Goal: Task Accomplishment & Management: Manage account settings

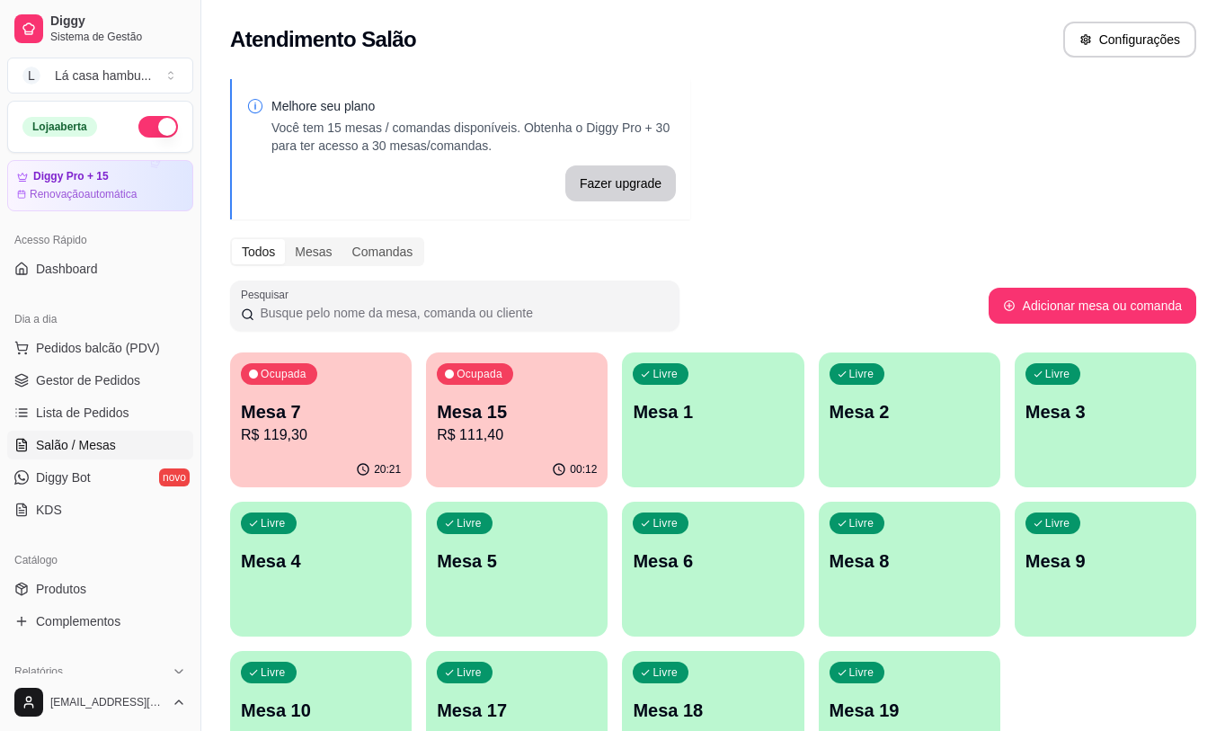
click at [287, 440] on p "R$ 119,30" at bounding box center [321, 435] width 160 height 22
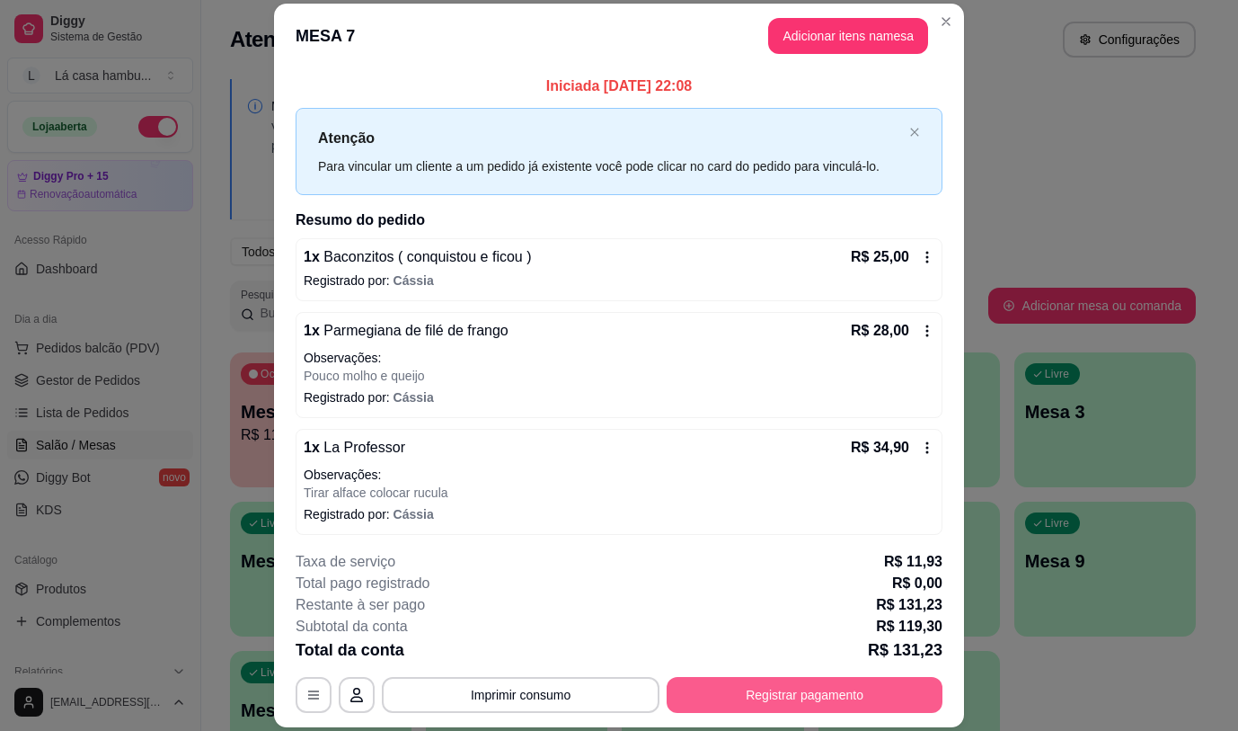
click at [813, 696] on button "Registrar pagamento" at bounding box center [805, 695] width 276 height 36
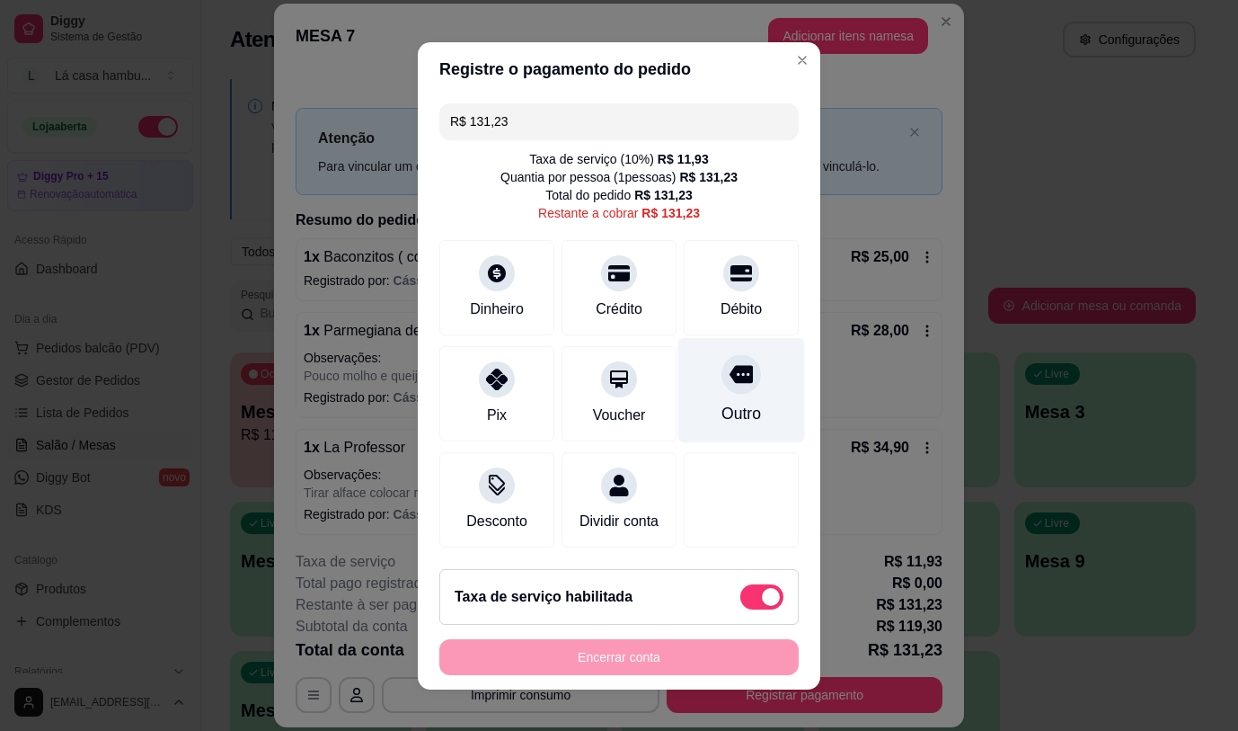
click at [730, 370] on icon at bounding box center [741, 374] width 23 height 18
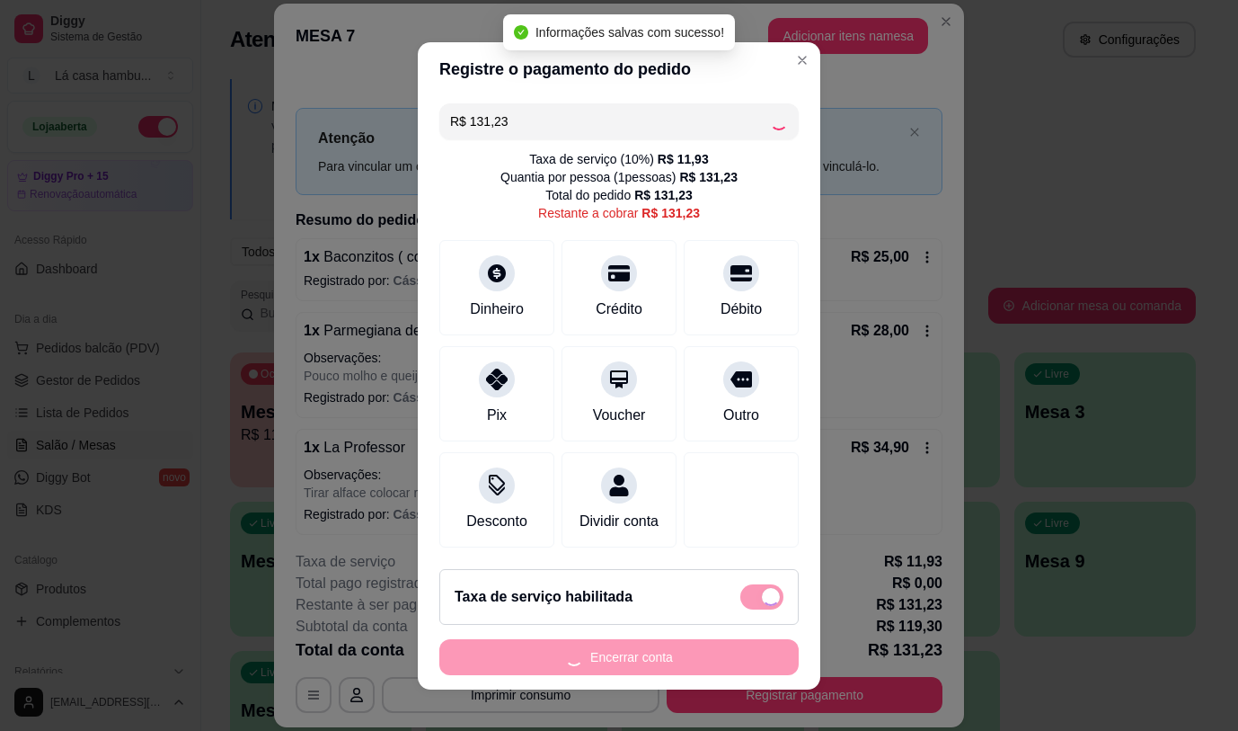
type input "R$ 0,00"
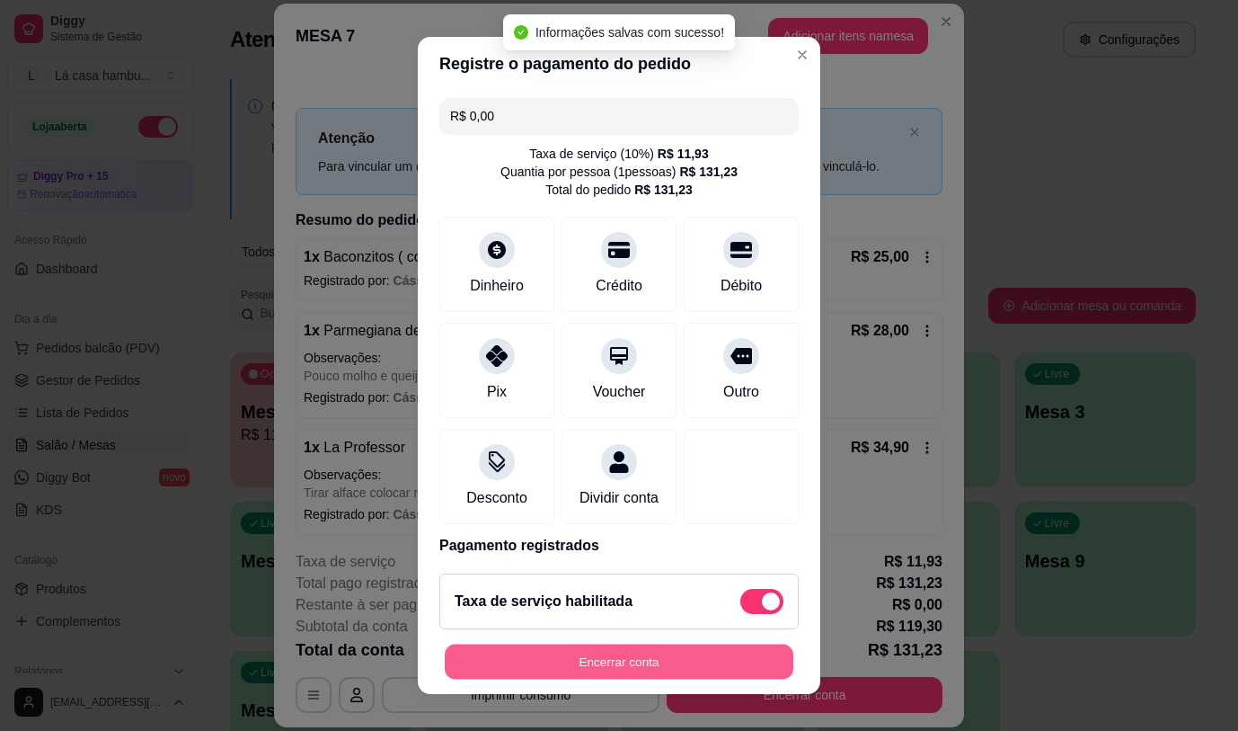
click at [674, 658] on button "Encerrar conta" at bounding box center [619, 661] width 349 height 35
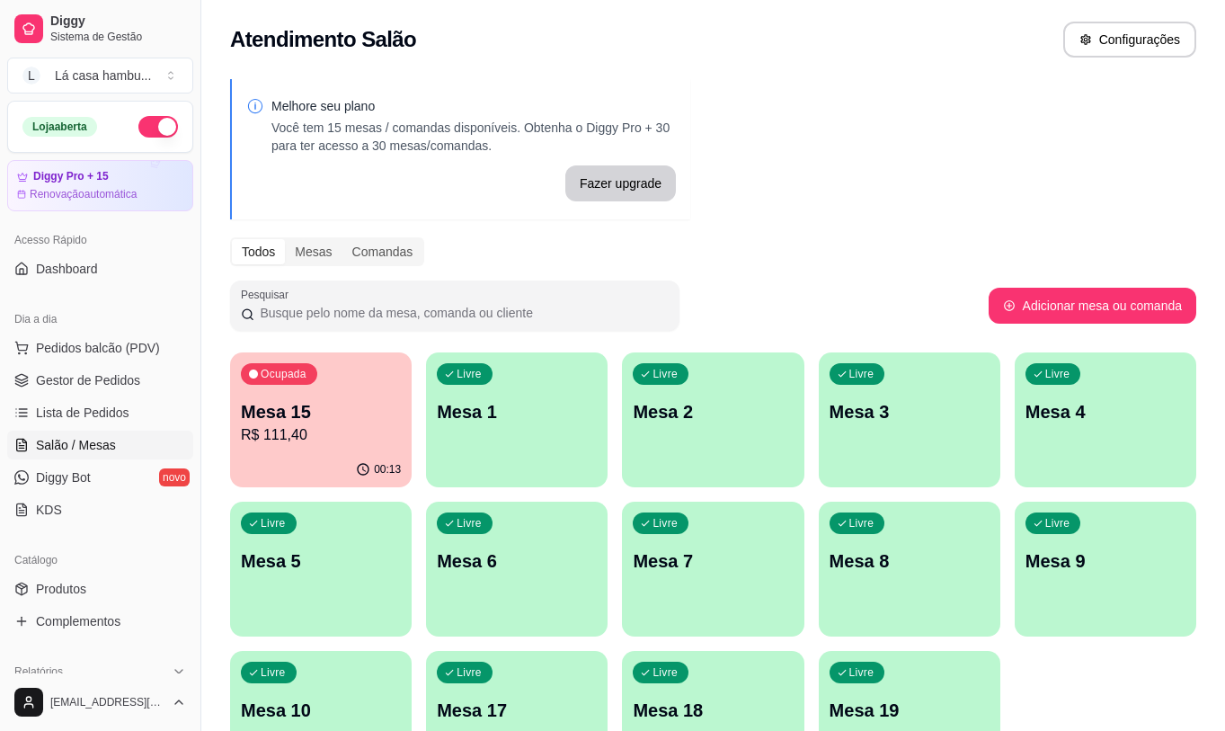
click at [350, 444] on p "R$ 111,40" at bounding box center [321, 435] width 160 height 22
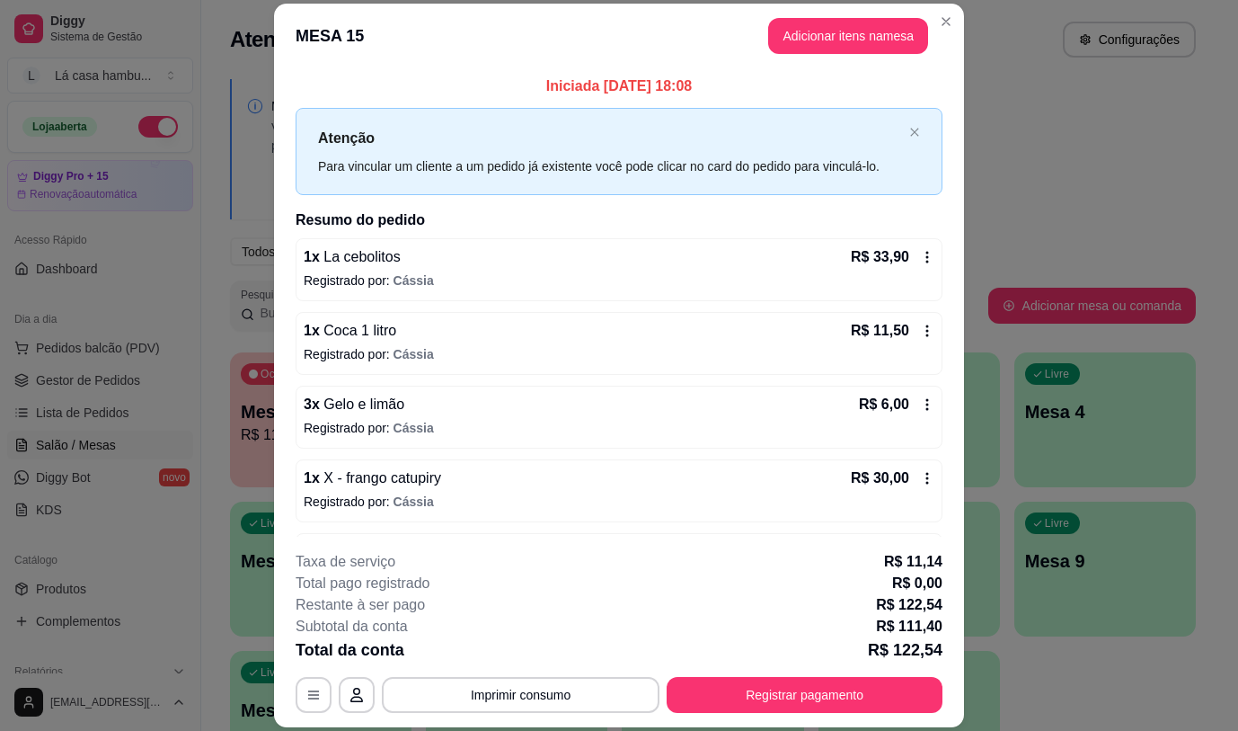
click at [380, 406] on span "Gelo e limão" at bounding box center [362, 403] width 84 height 15
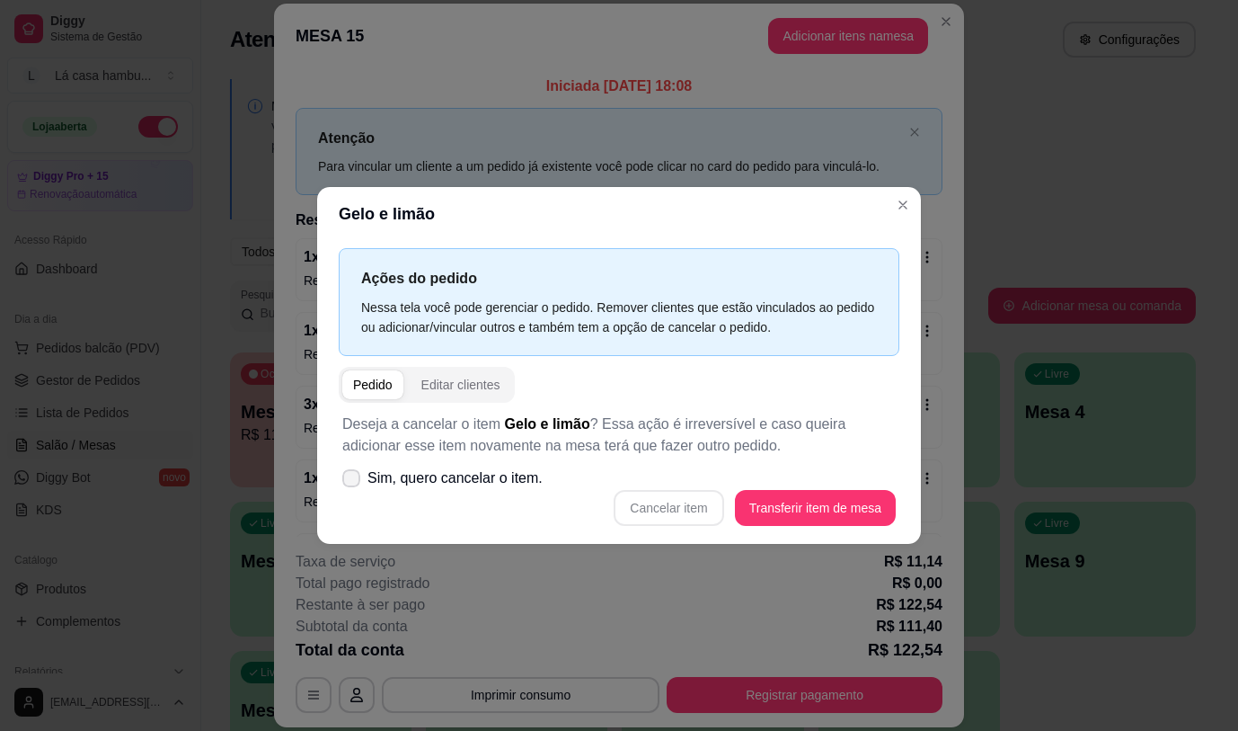
click at [359, 478] on span at bounding box center [351, 478] width 18 height 18
click at [353, 481] on input "Sim, quero cancelar o item." at bounding box center [347, 487] width 12 height 12
checkbox input "true"
click at [676, 508] on button "Cancelar item" at bounding box center [669, 507] width 107 height 35
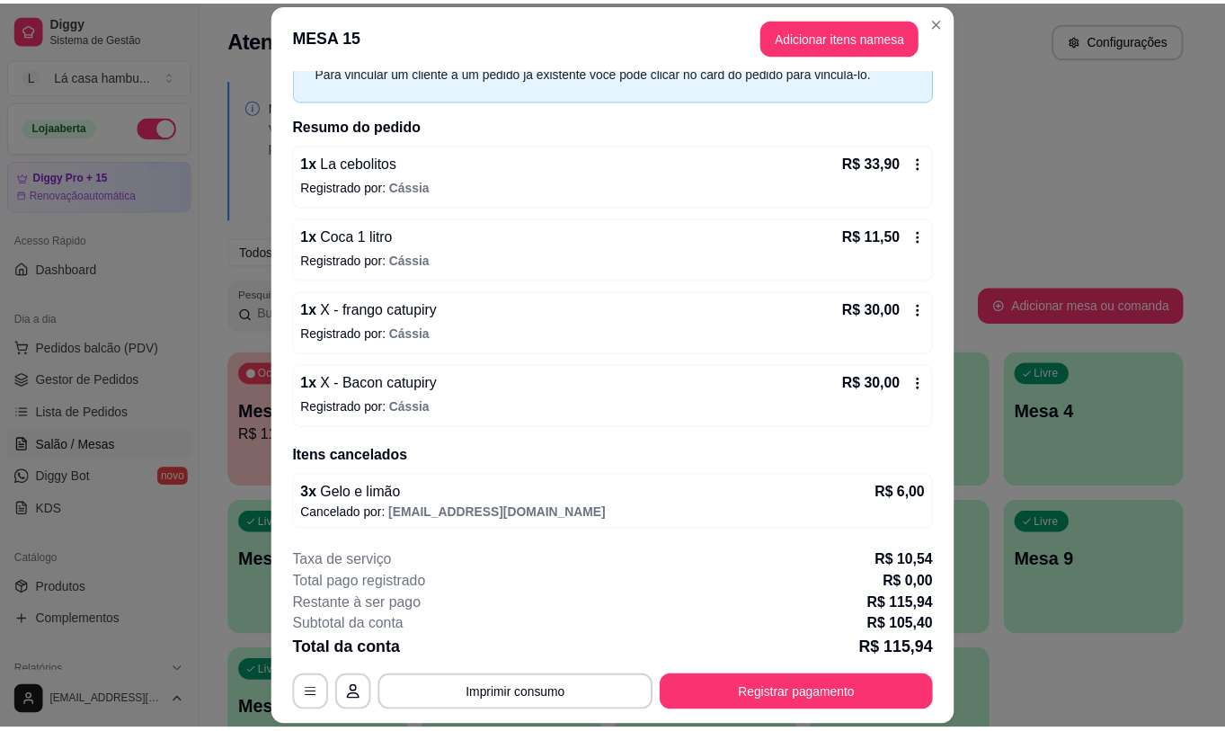
scroll to position [95, 0]
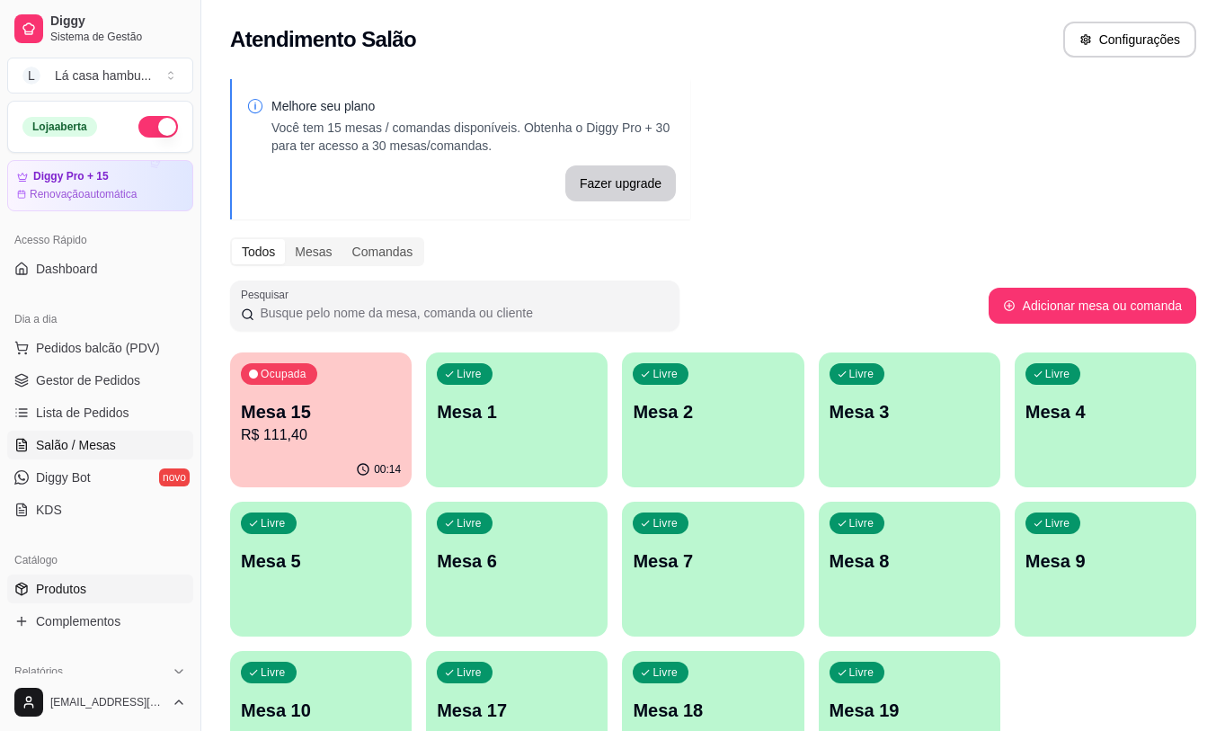
click at [106, 588] on link "Produtos" at bounding box center [100, 588] width 186 height 29
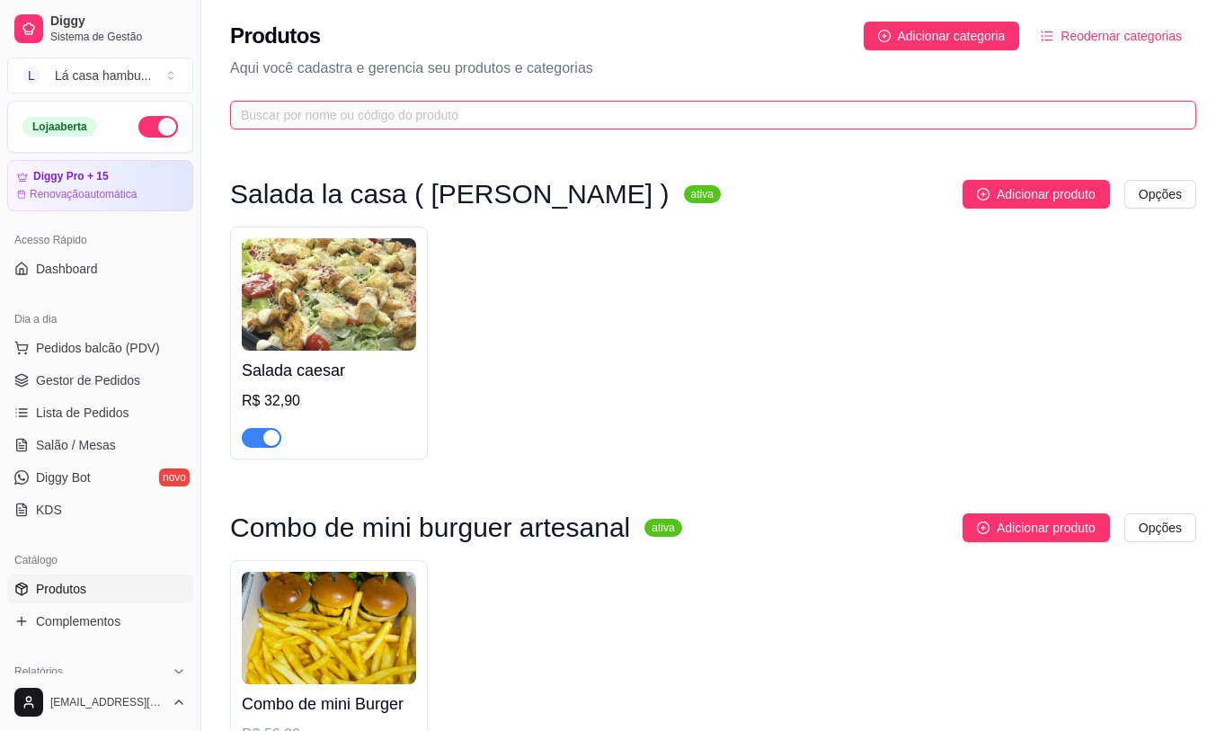
click at [411, 116] on input "text" at bounding box center [706, 115] width 930 height 20
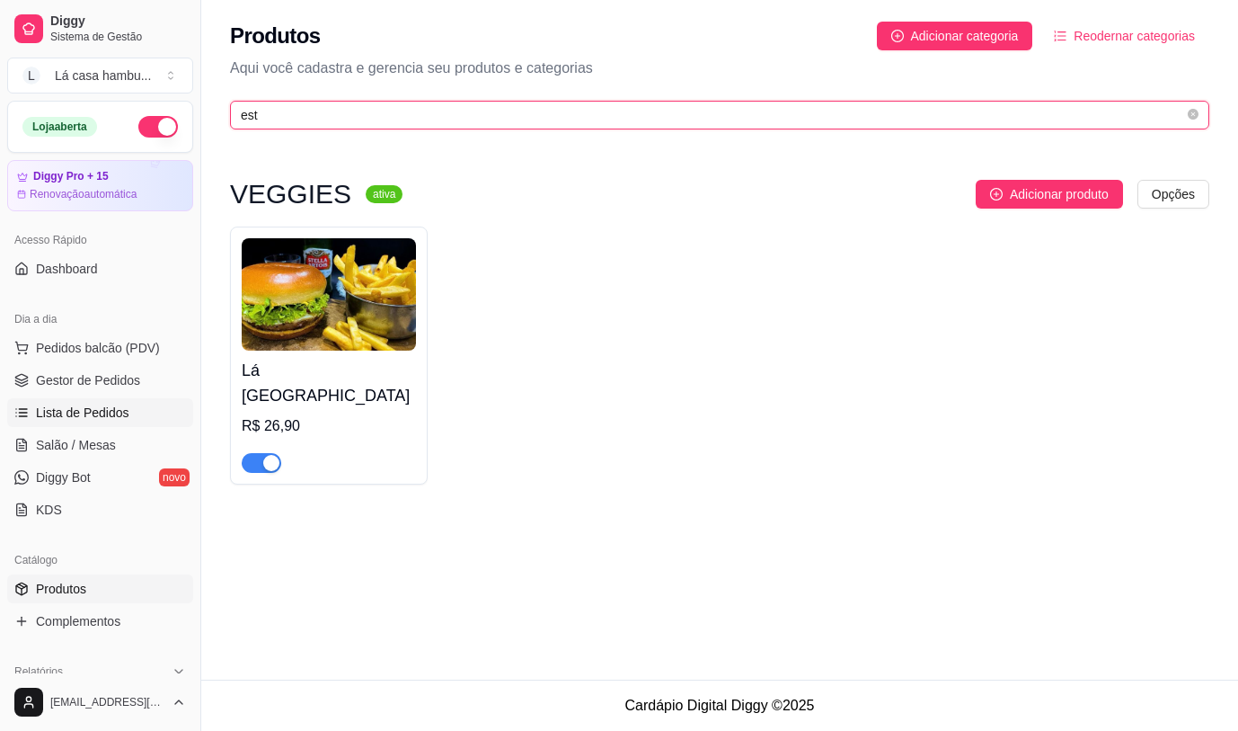
type input "est"
click at [93, 409] on span "Lista de Pedidos" at bounding box center [82, 413] width 93 height 18
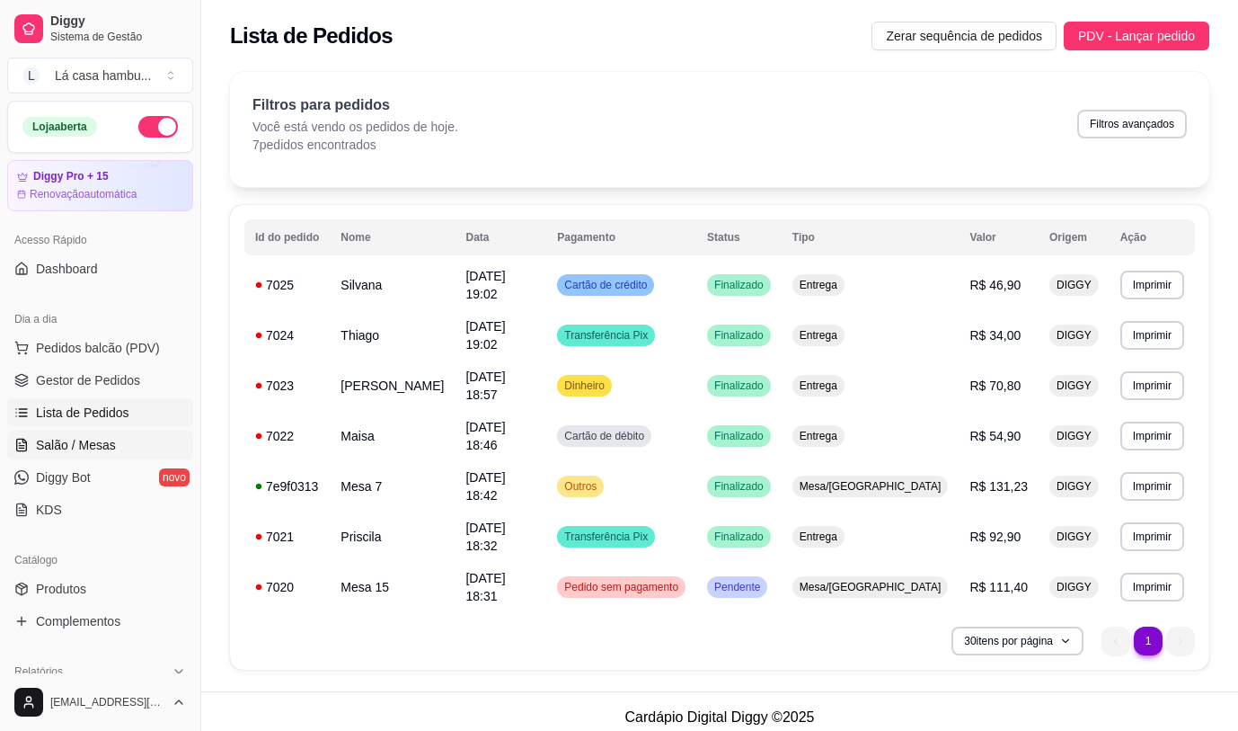
click at [133, 447] on link "Salão / Mesas" at bounding box center [100, 444] width 186 height 29
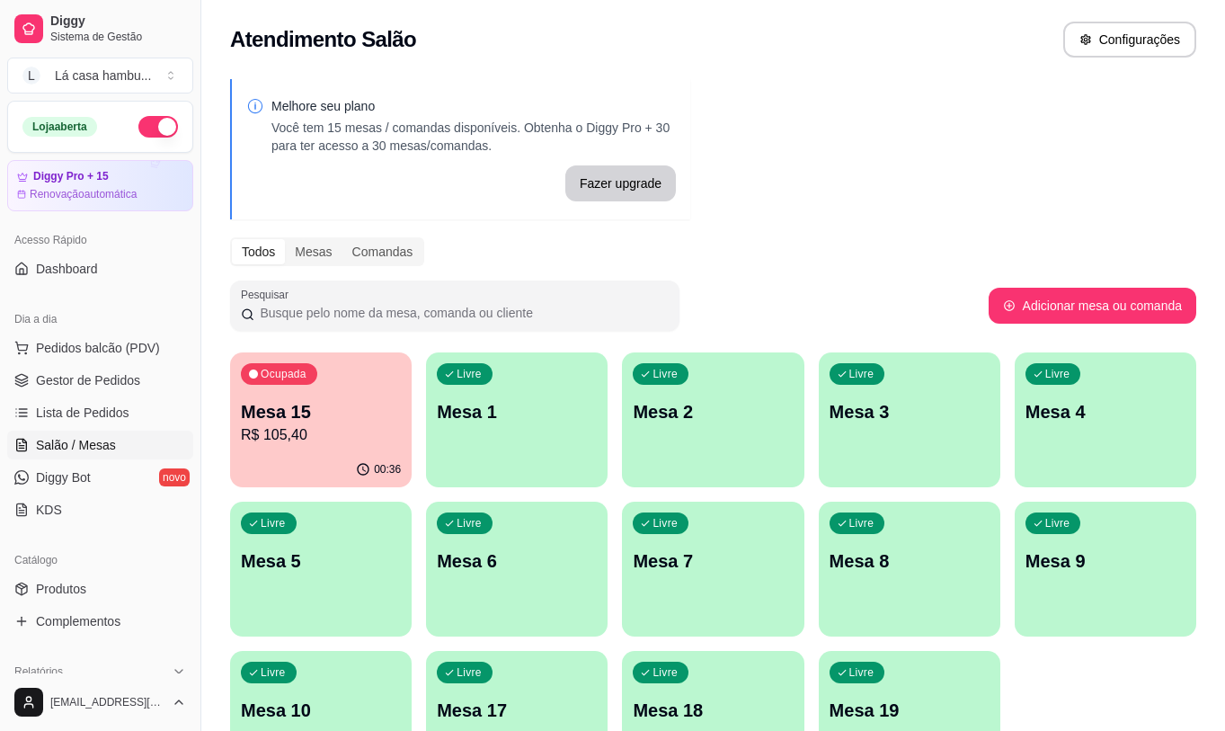
click at [322, 417] on p "Mesa 15" at bounding box center [321, 411] width 160 height 25
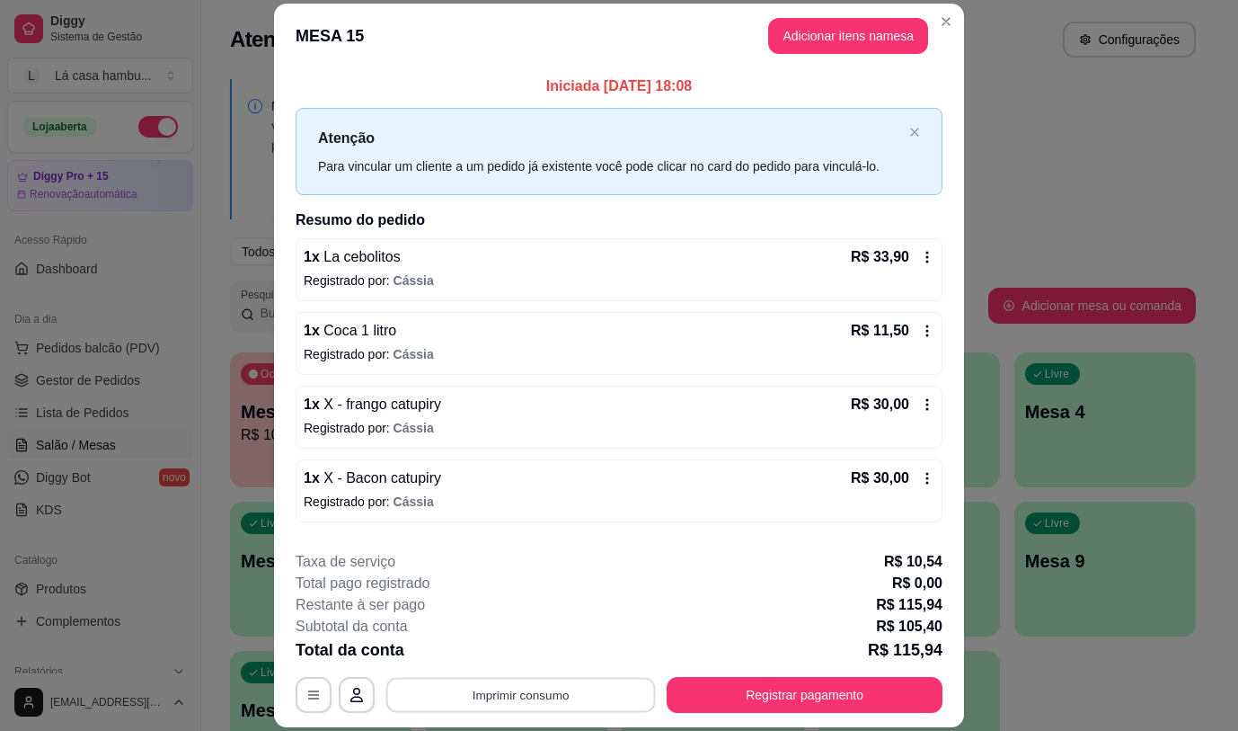
click at [578, 690] on button "Imprimir consumo" at bounding box center [521, 695] width 270 height 35
click at [559, 649] on button "IMPRESSORA" at bounding box center [520, 653] width 130 height 29
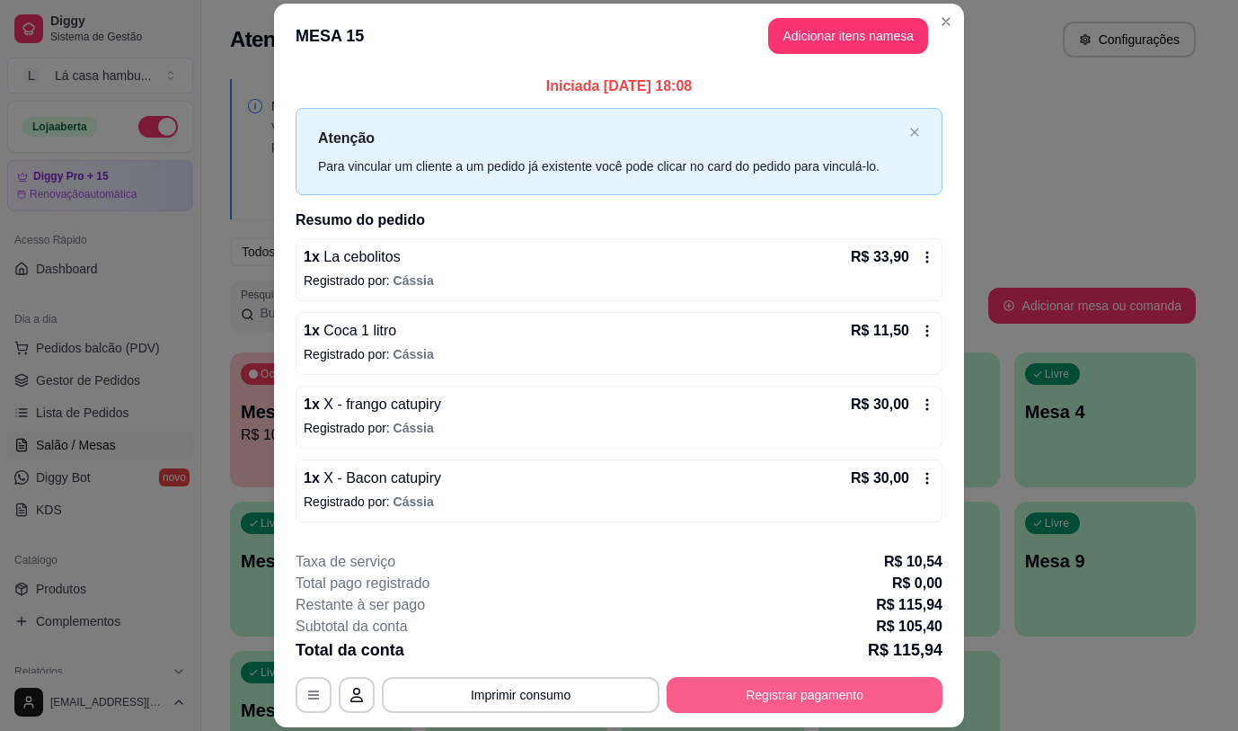
click at [759, 697] on button "Registrar pagamento" at bounding box center [805, 695] width 276 height 36
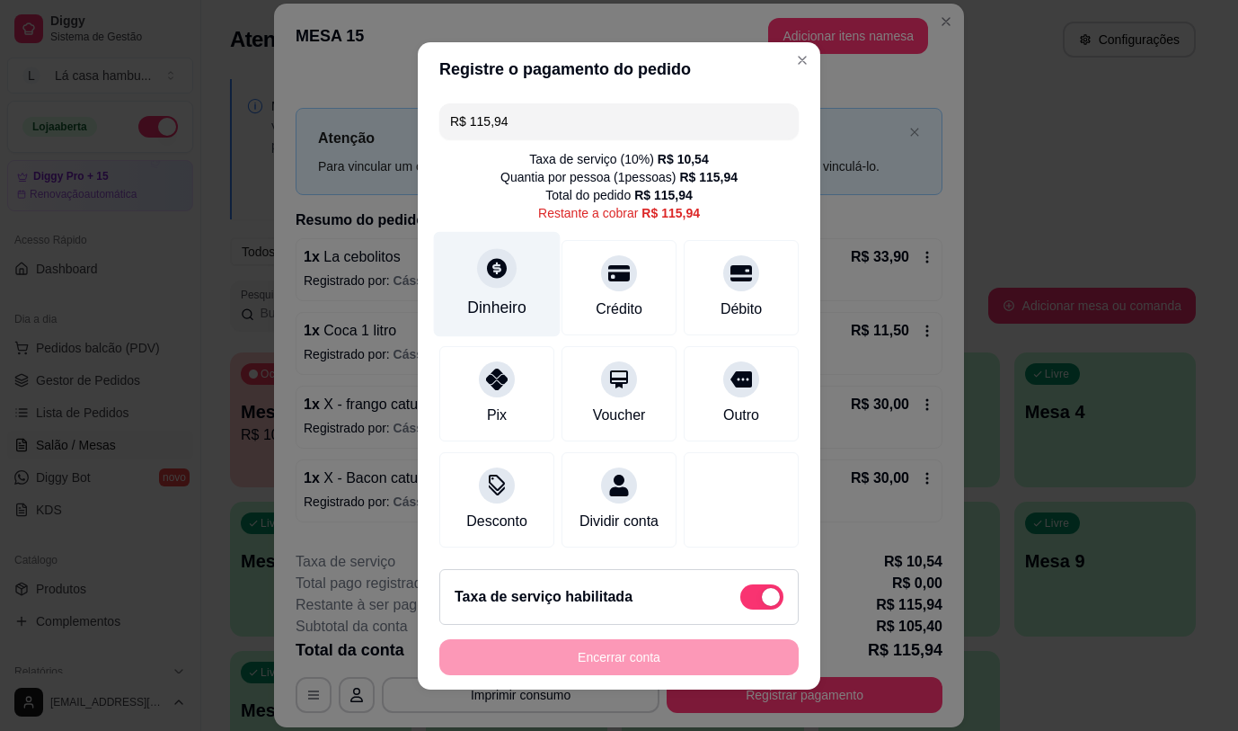
click at [488, 261] on icon at bounding box center [496, 267] width 23 height 23
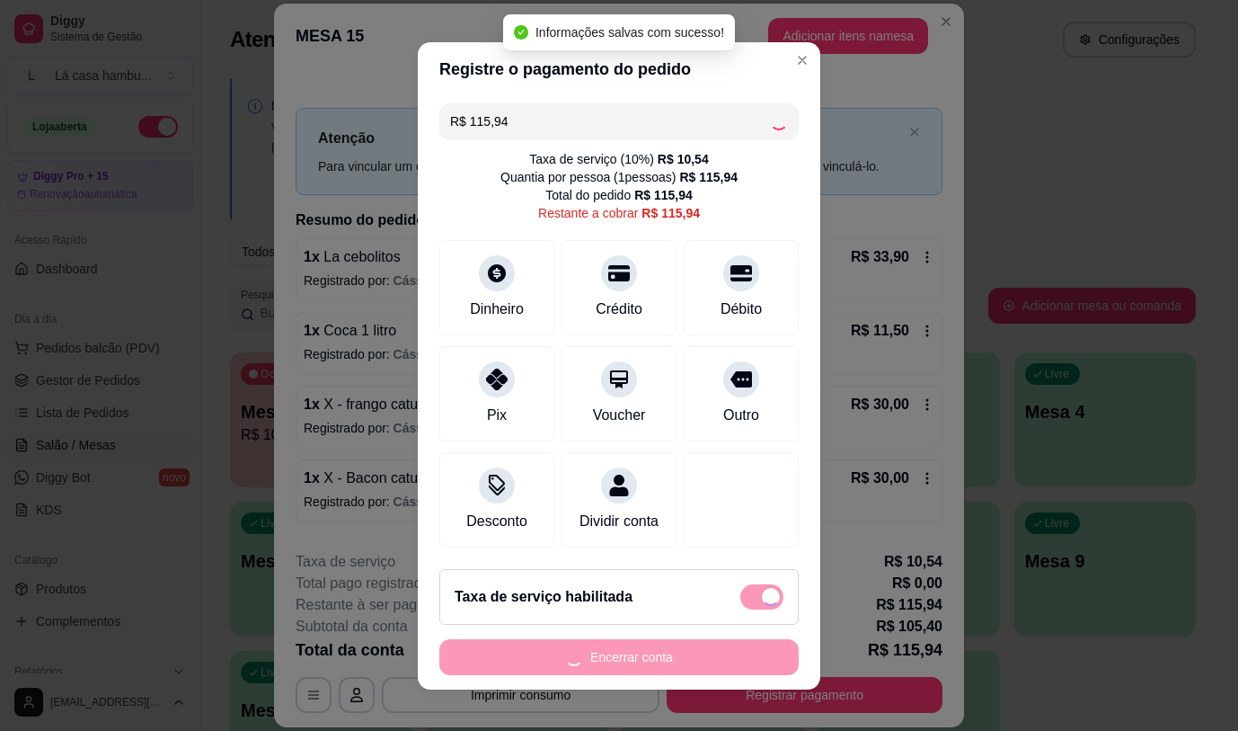
type input "R$ 0,00"
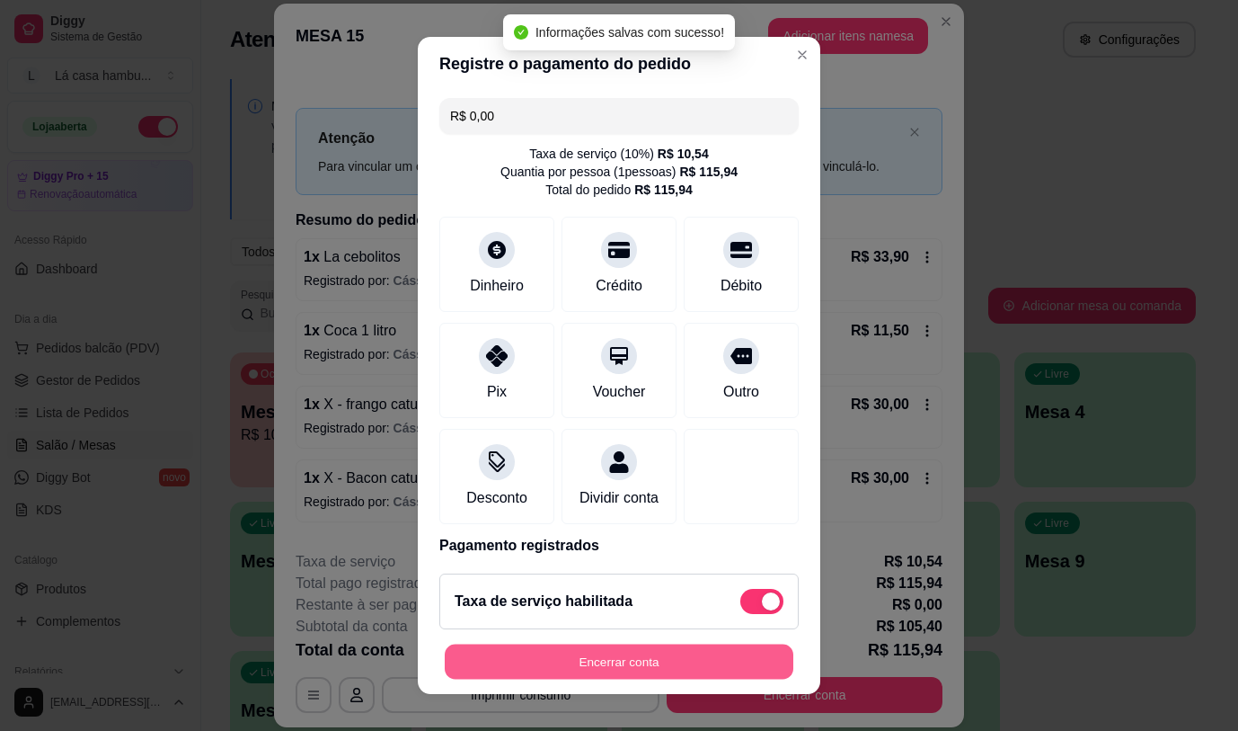
click at [717, 678] on button "Encerrar conta" at bounding box center [619, 661] width 349 height 35
